Goal: Information Seeking & Learning: Learn about a topic

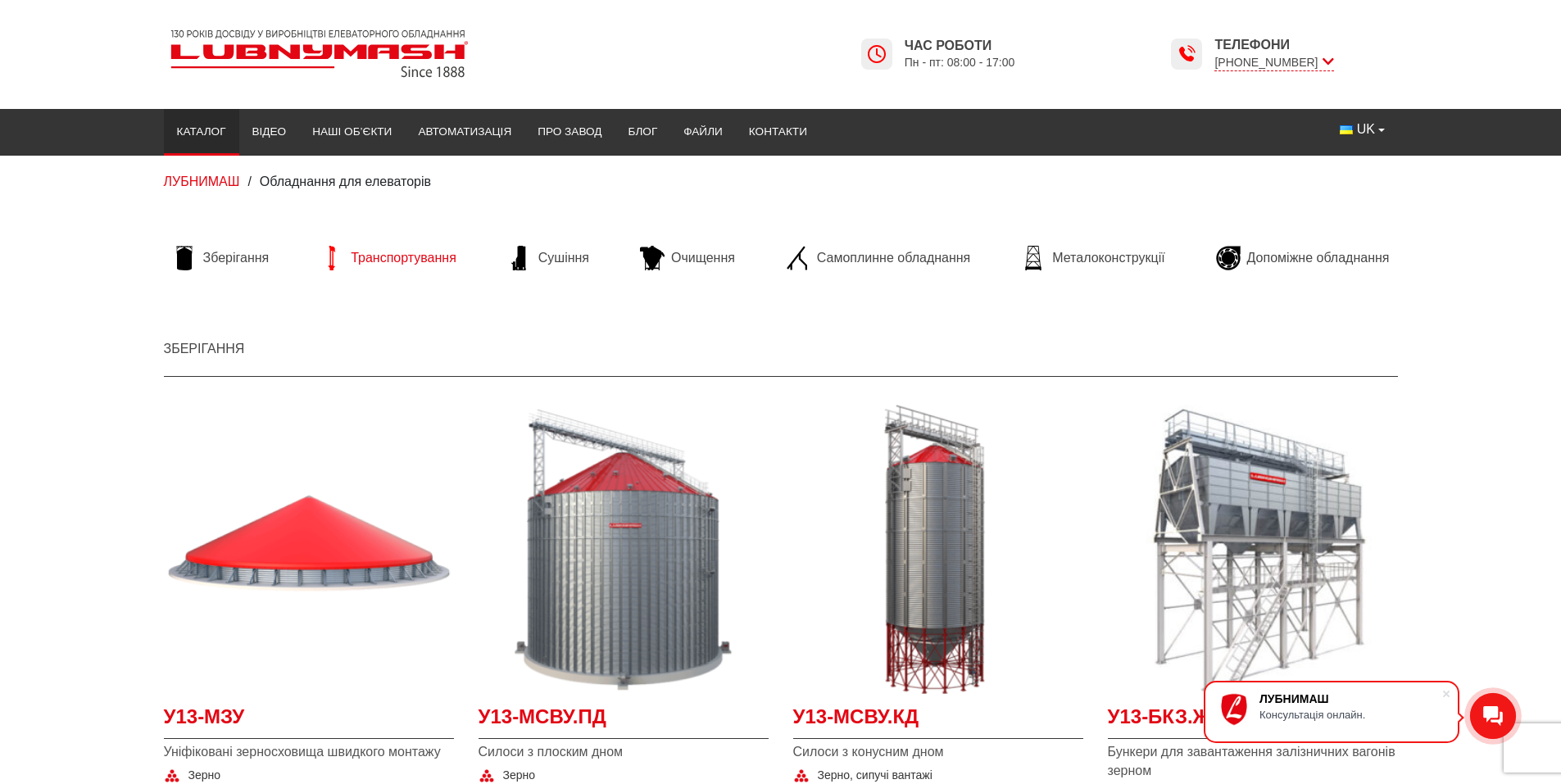
click at [400, 250] on span "Транспортування" at bounding box center [403, 258] width 106 height 18
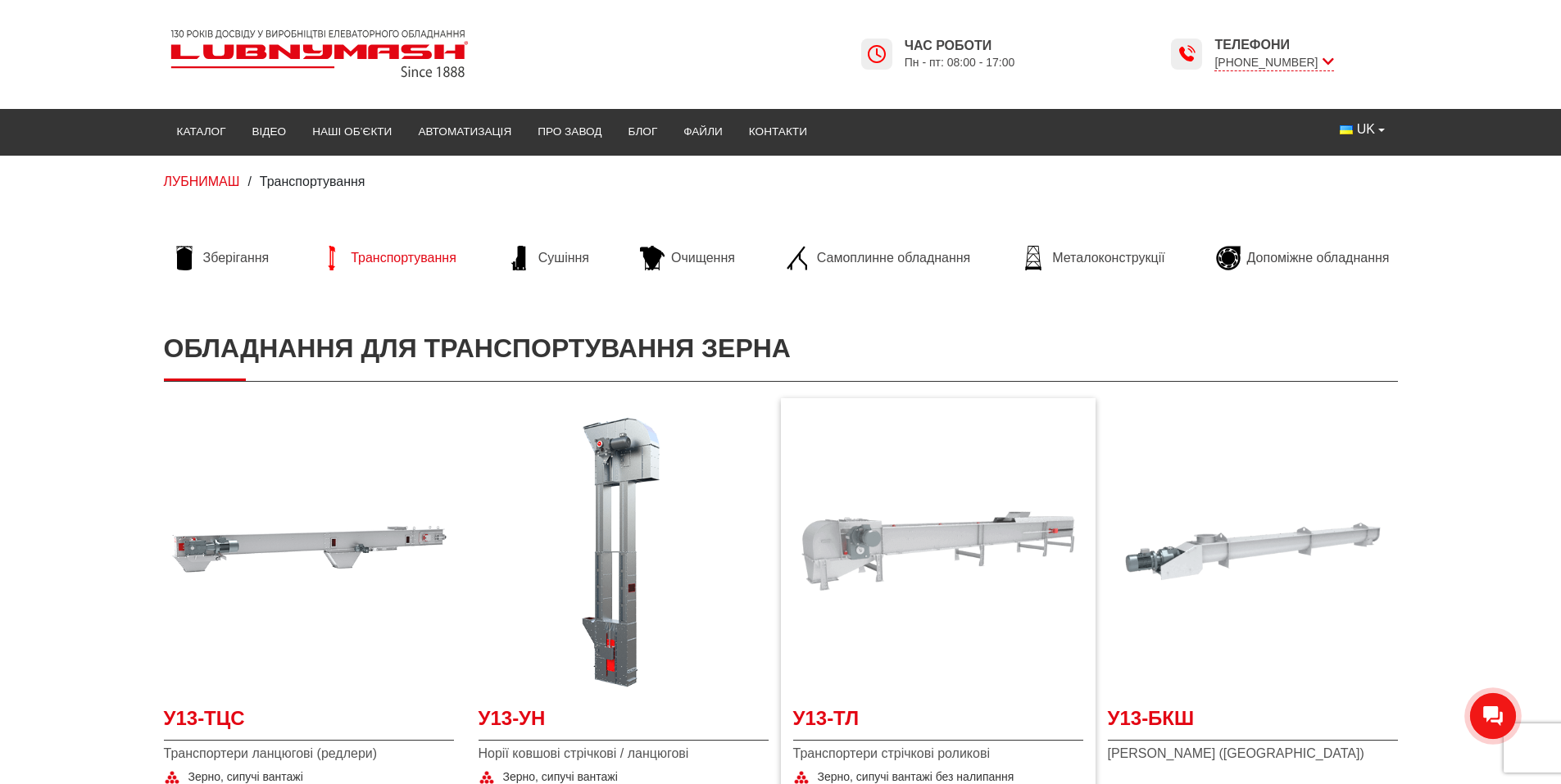
click at [929, 550] on img at bounding box center [937, 551] width 290 height 290
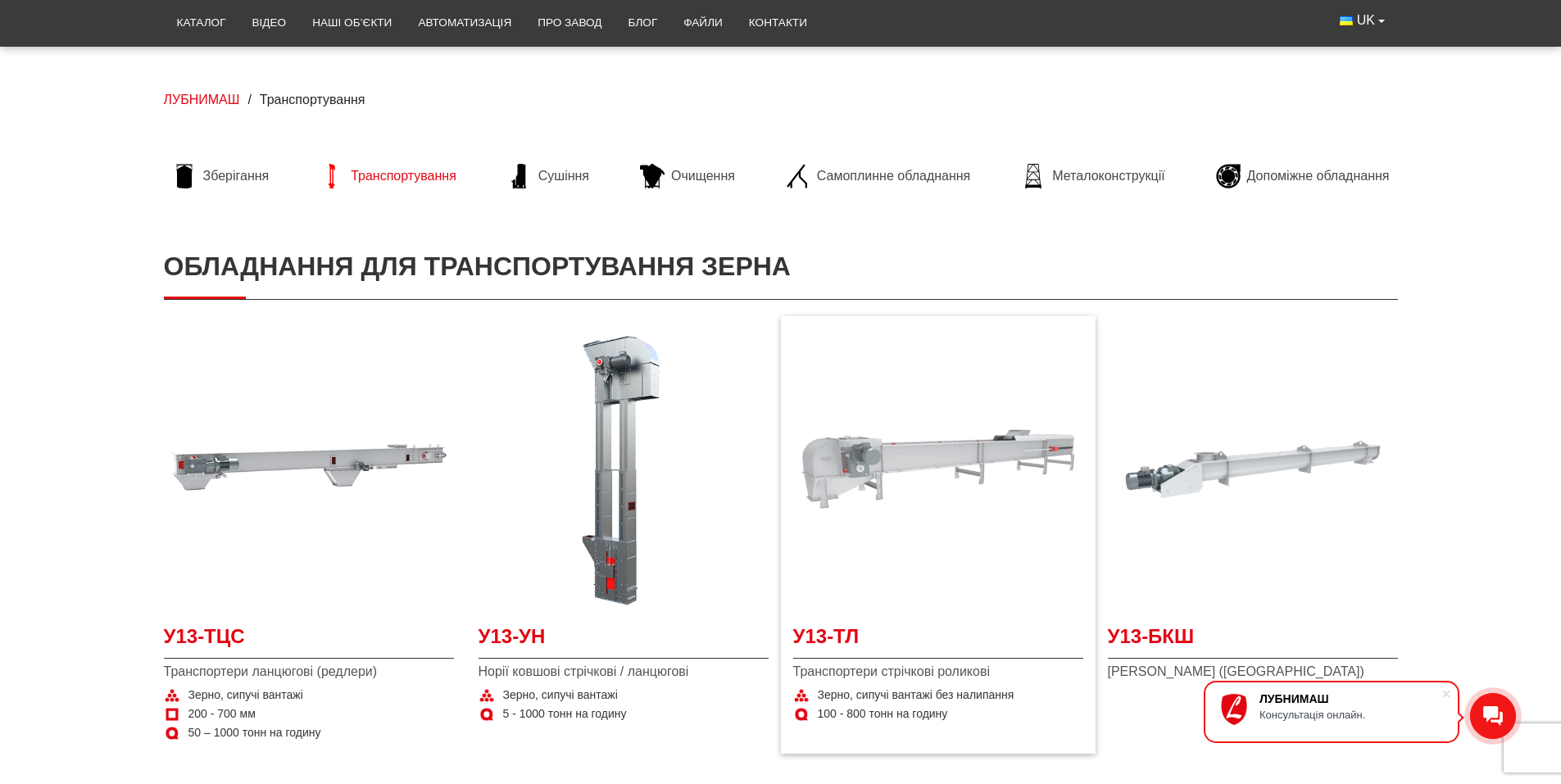
scroll to position [164, 0]
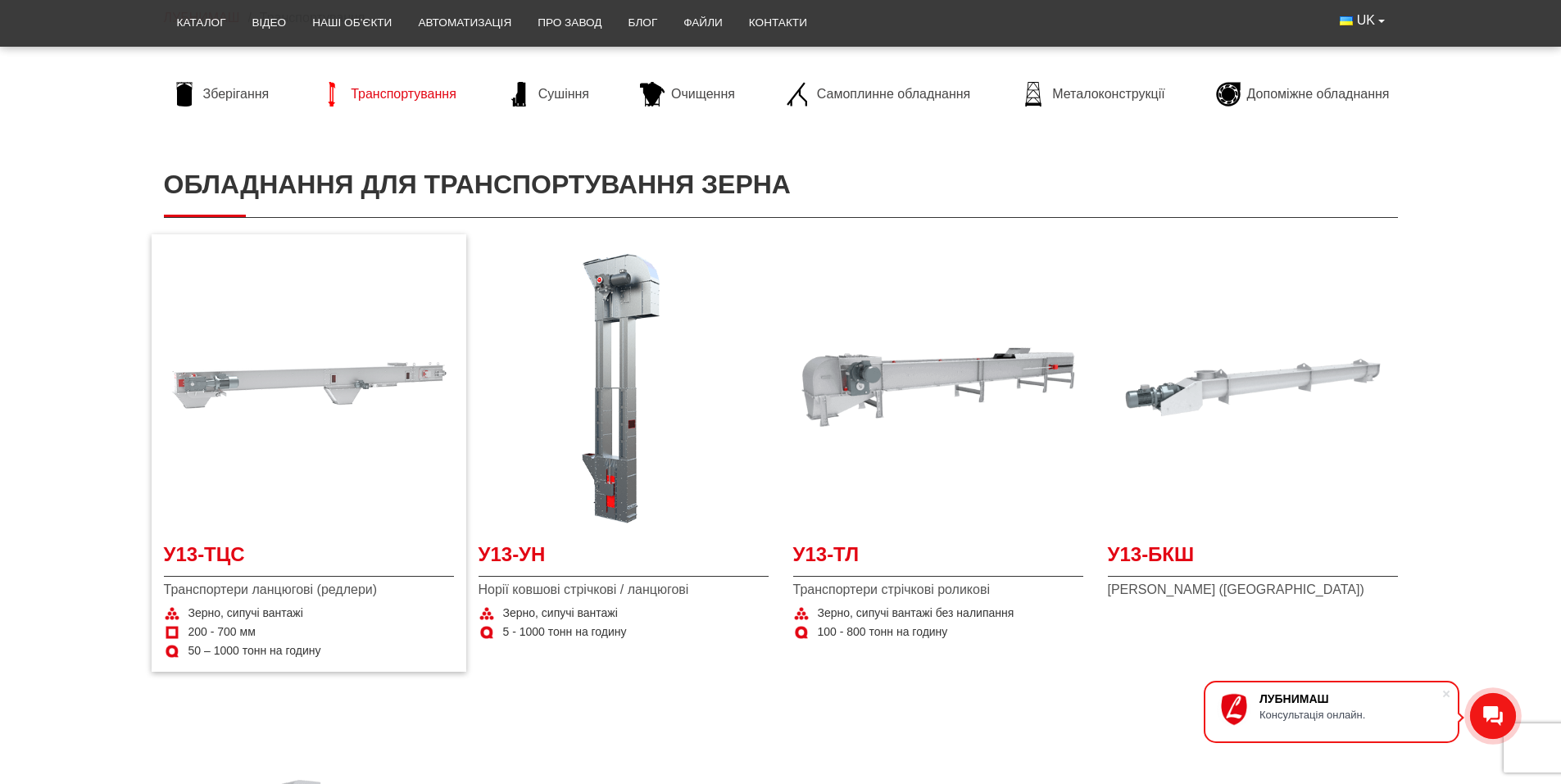
click at [304, 367] on img at bounding box center [309, 388] width 290 height 290
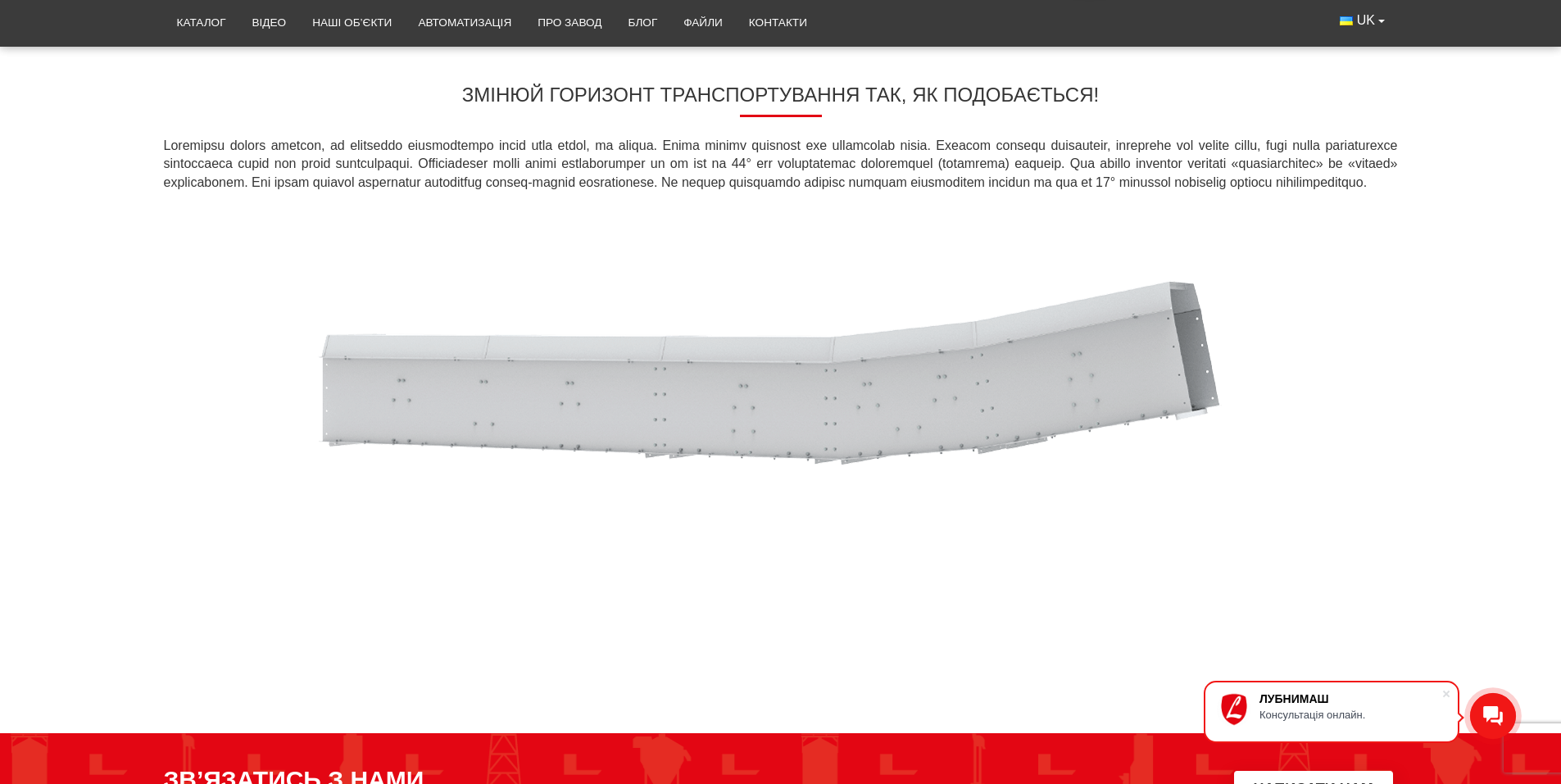
scroll to position [1335, 0]
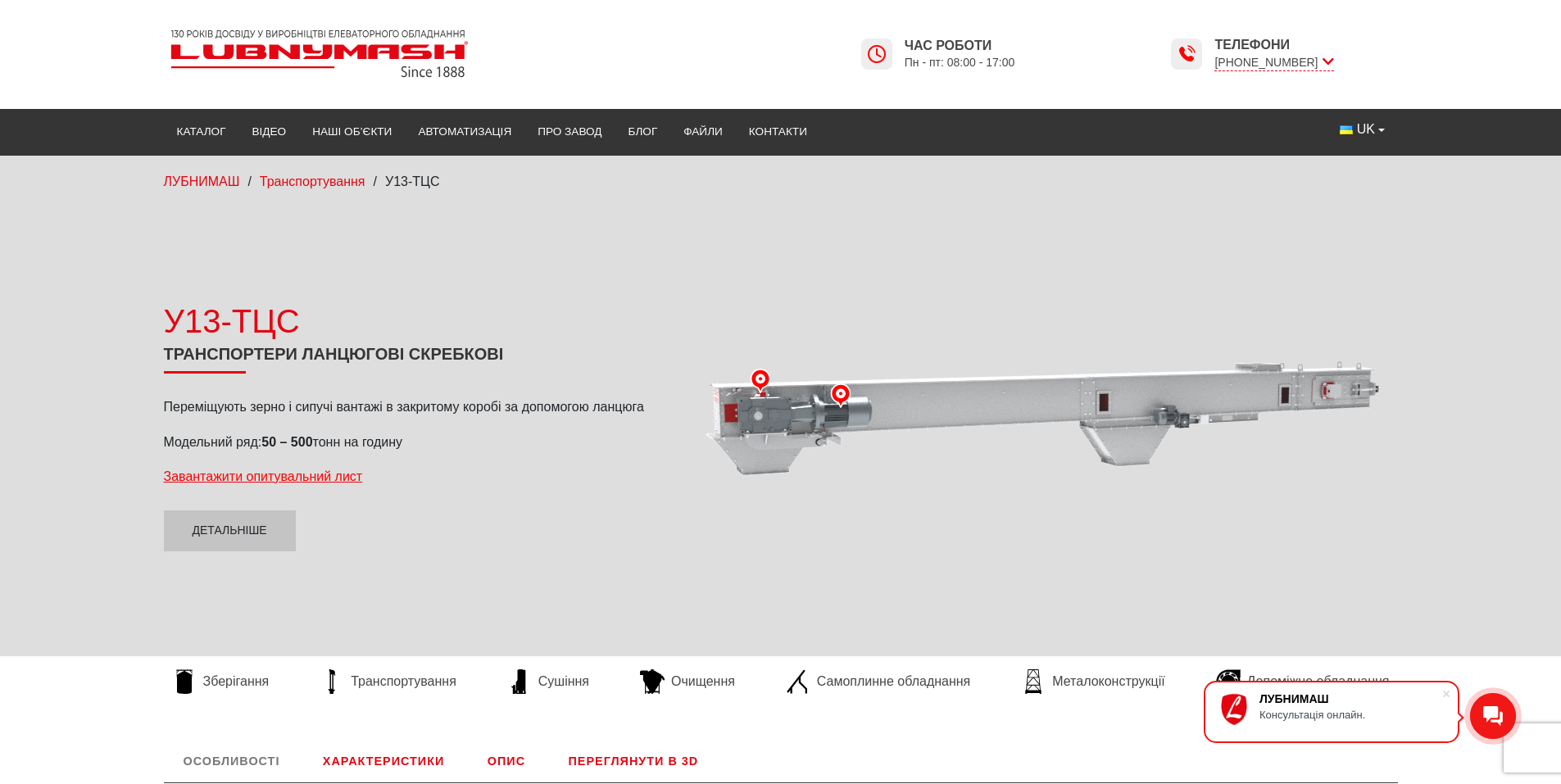
click at [1123, 403] on div at bounding box center [1043, 425] width 709 height 414
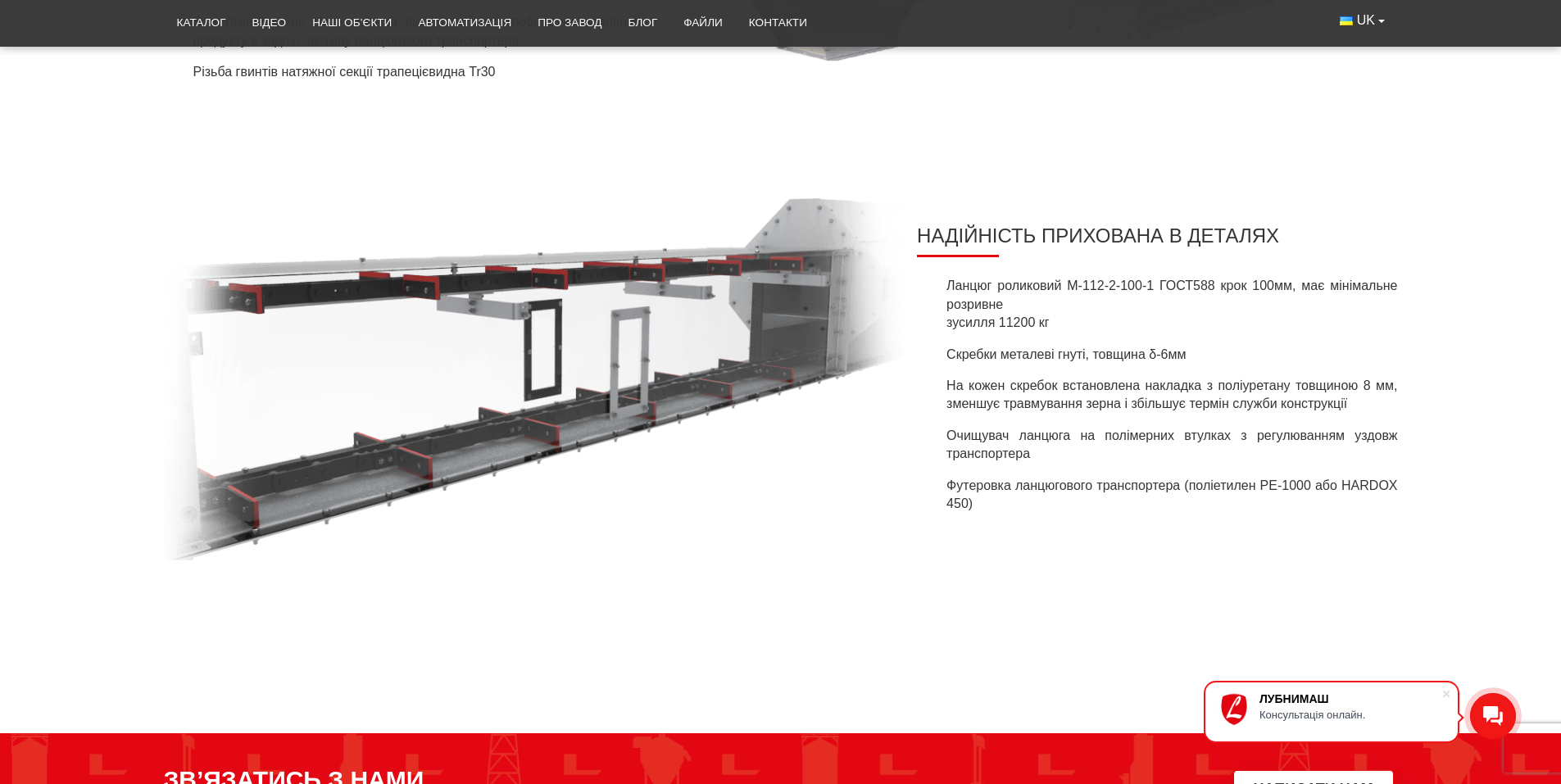
scroll to position [1739, 0]
